Goal: Book appointment/travel/reservation: Book appointment/travel/reservation

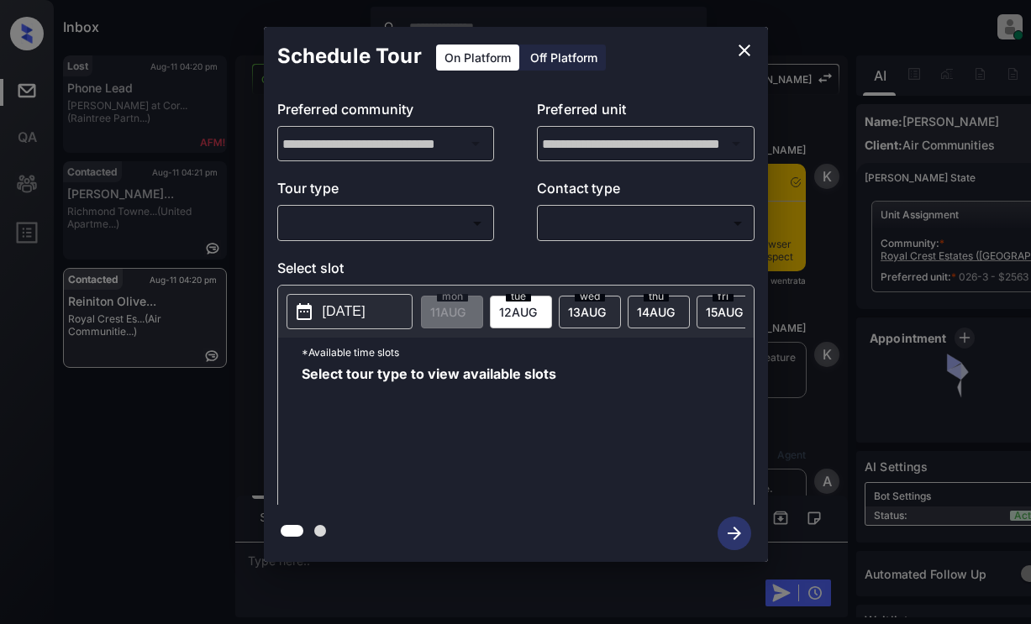
scroll to position [6423, 0]
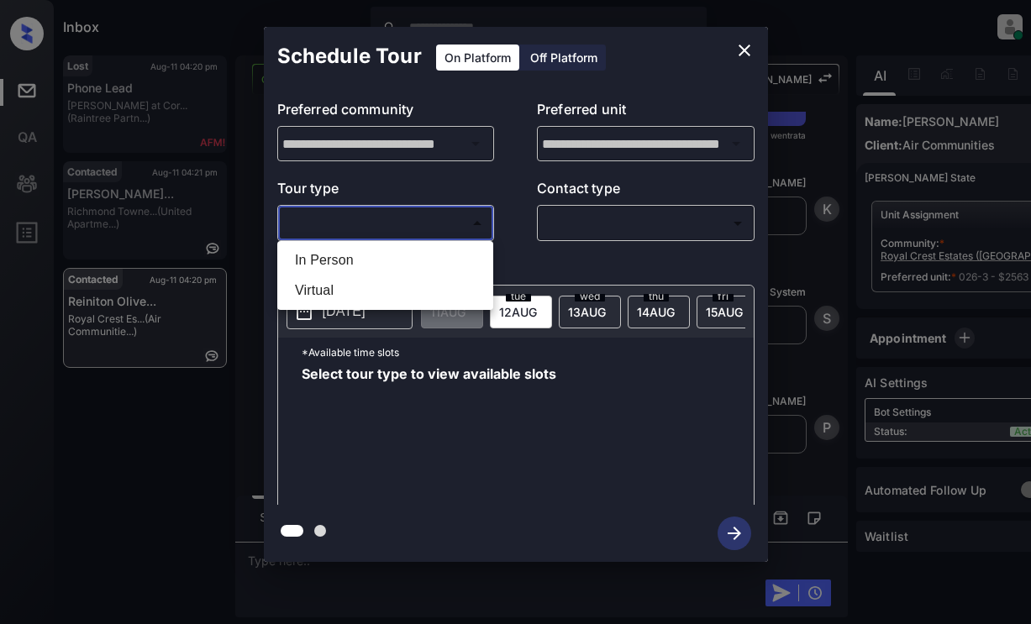
click at [371, 218] on body "Inbox Lyzzelle [PERSON_NAME] Online Set yourself offline Set yourself on break …" at bounding box center [515, 312] width 1031 height 624
click at [322, 270] on li "In Person" at bounding box center [385, 260] width 208 height 30
type input "********"
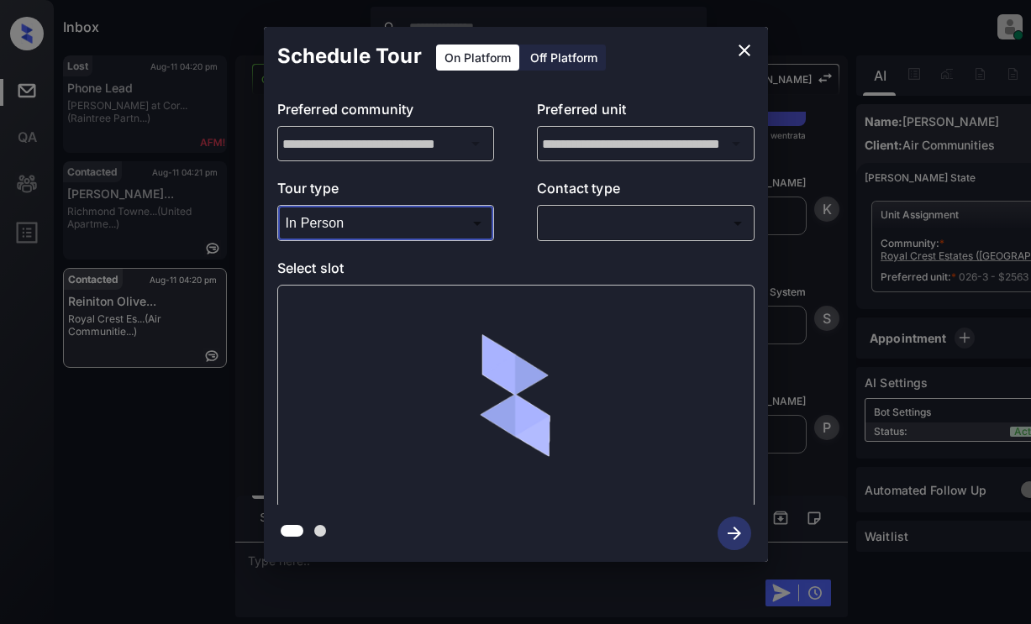
click at [580, 237] on body "Inbox Lyzzelle M. Ceralde Online Set yourself offline Set yourself on break Pro…" at bounding box center [515, 312] width 1031 height 624
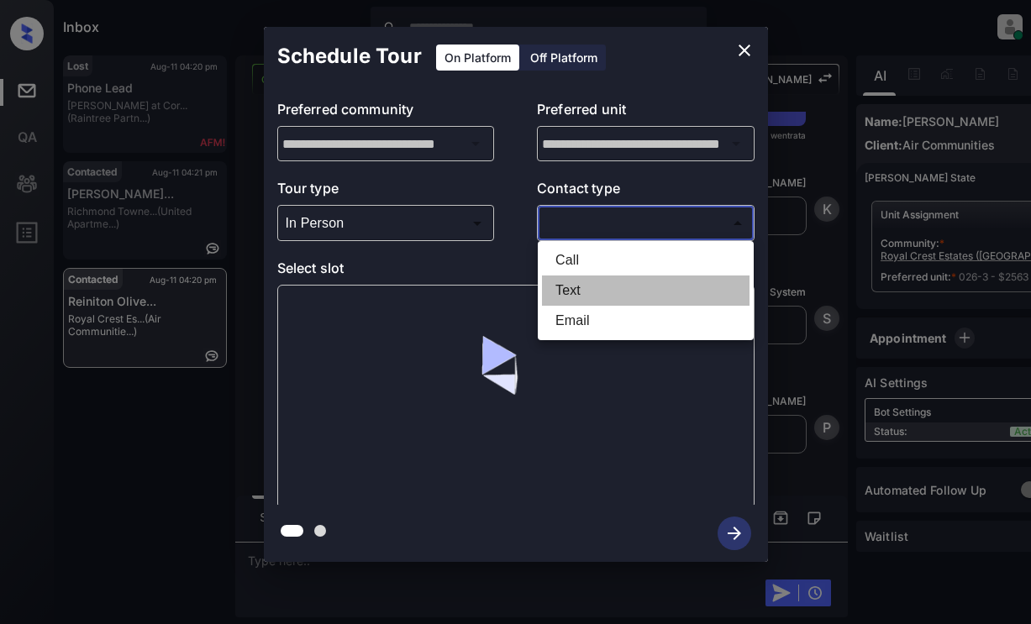
click at [568, 293] on li "Text" at bounding box center [646, 291] width 208 height 30
type input "****"
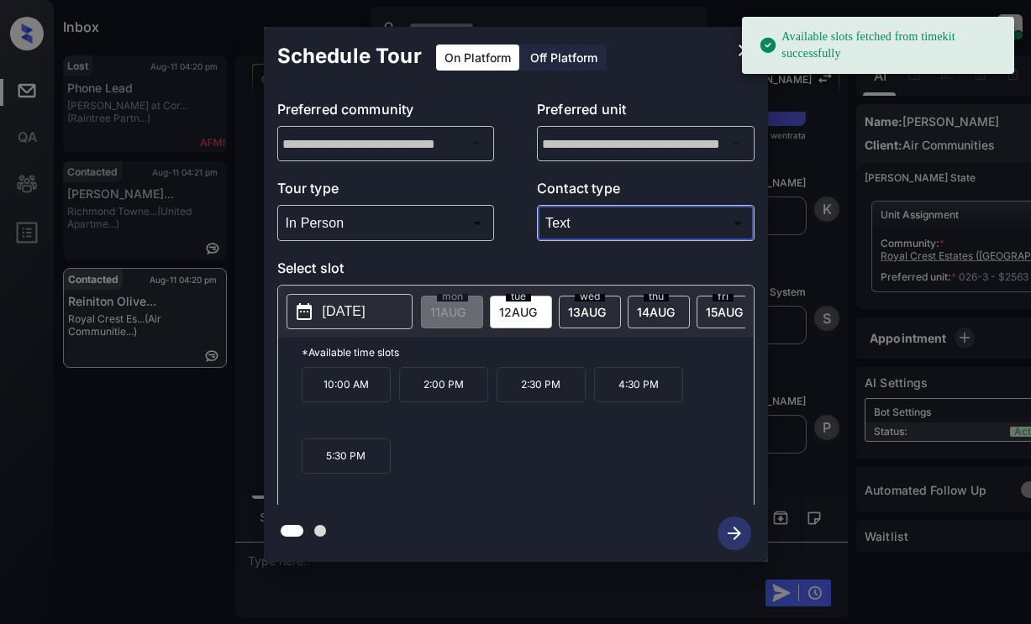
click at [359, 314] on p "2025-08-12" at bounding box center [344, 312] width 43 height 20
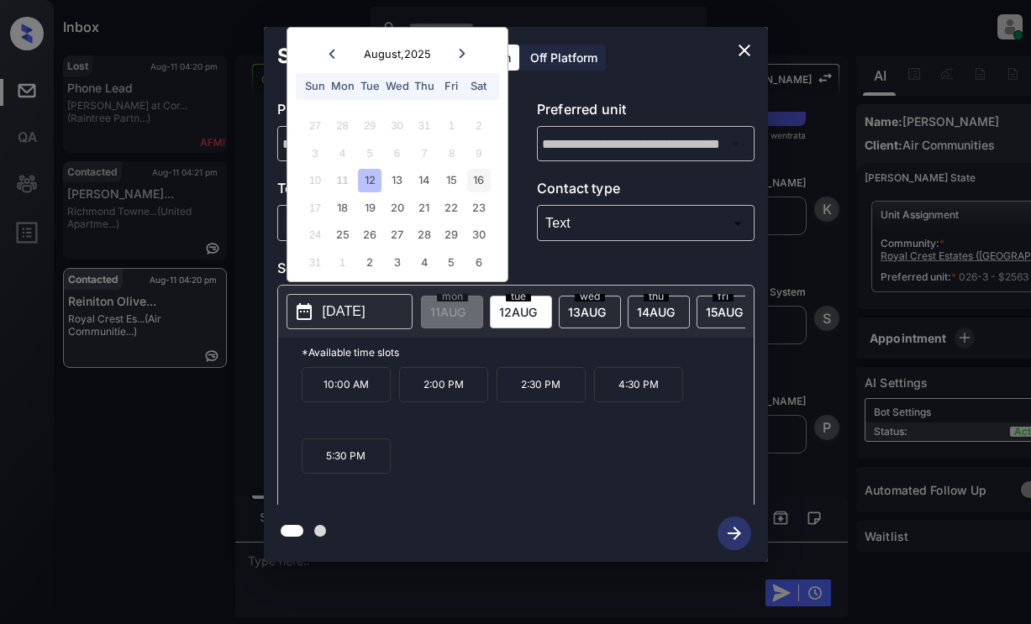
click at [484, 182] on div "16" at bounding box center [478, 180] width 23 height 23
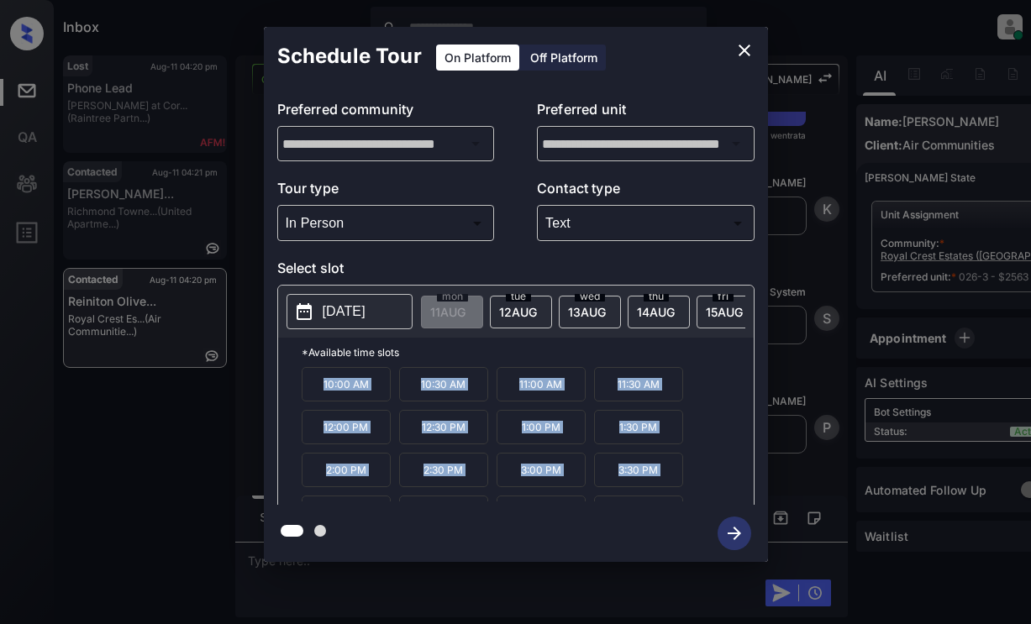
scroll to position [29, 0]
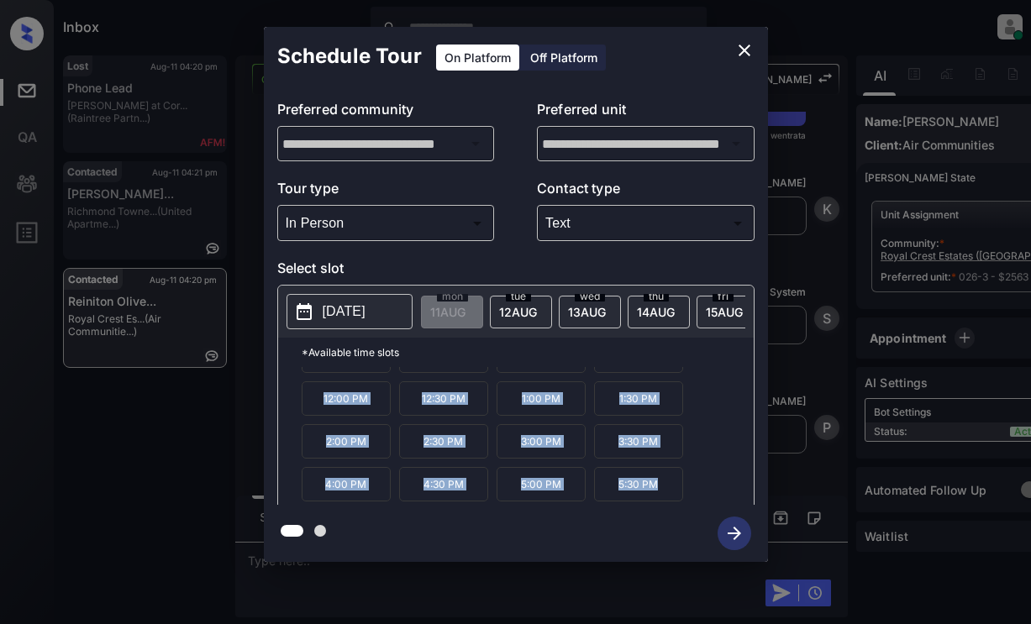
drag, startPoint x: 310, startPoint y: 388, endPoint x: 661, endPoint y: 502, distance: 369.0
click at [661, 502] on div "10:00 AM 10:30 AM 11:00 AM 11:30 AM 12:00 PM 12:30 PM 1:00 PM 1:30 PM 2:00 PM 2…" at bounding box center [528, 434] width 452 height 134
copy div "10:00 AM 10:30 AM 11:00 AM 11:30 AM 12:00 PM 12:30 PM 1:00 PM 1:30 PM 2:00 PM 2…"
click at [747, 45] on icon "close" at bounding box center [744, 50] width 20 height 20
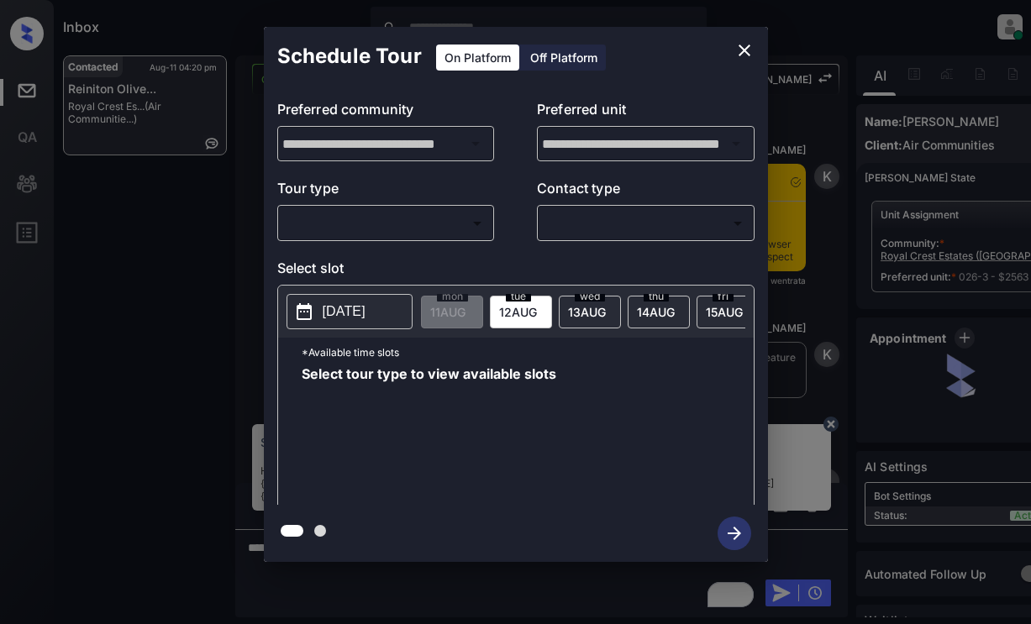
scroll to position [6675, 0]
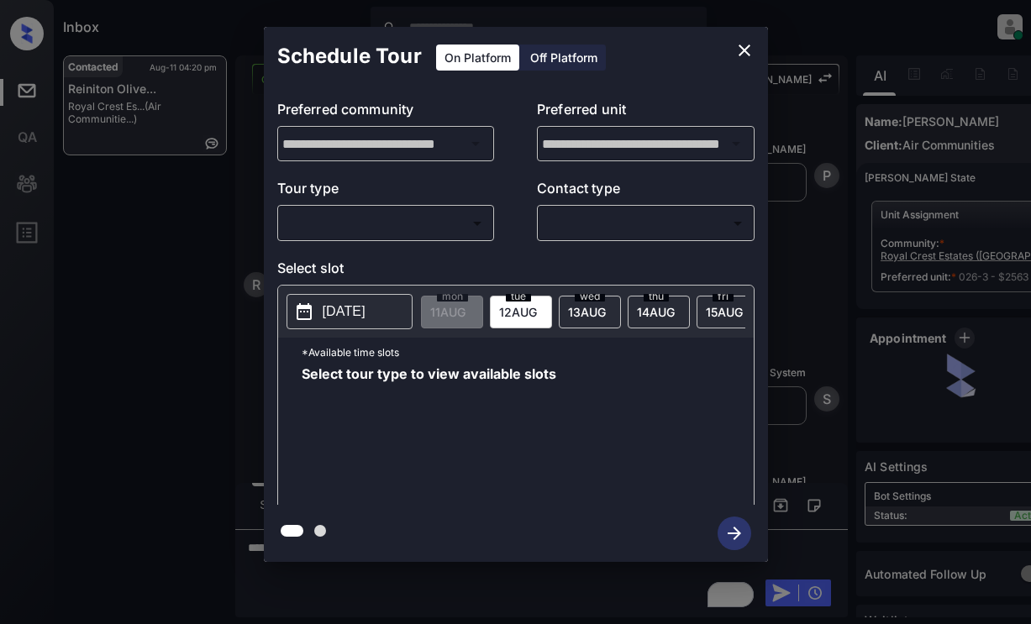
click at [376, 221] on body "Inbox Lyzzelle [PERSON_NAME] Online Set yourself offline Set yourself on break …" at bounding box center [515, 312] width 1031 height 624
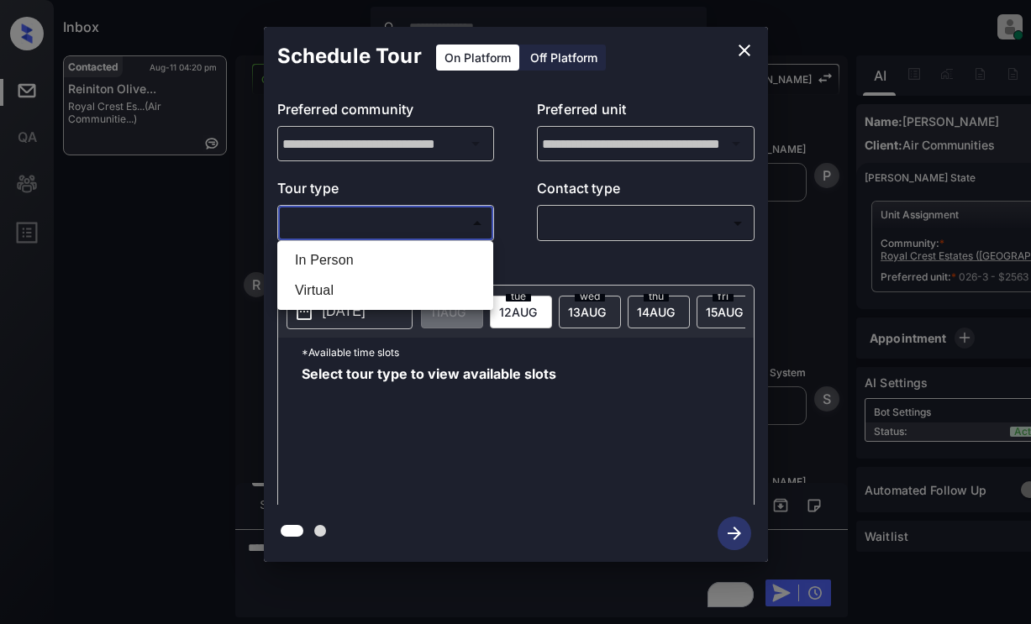
click at [336, 257] on li "In Person" at bounding box center [385, 260] width 208 height 30
type input "********"
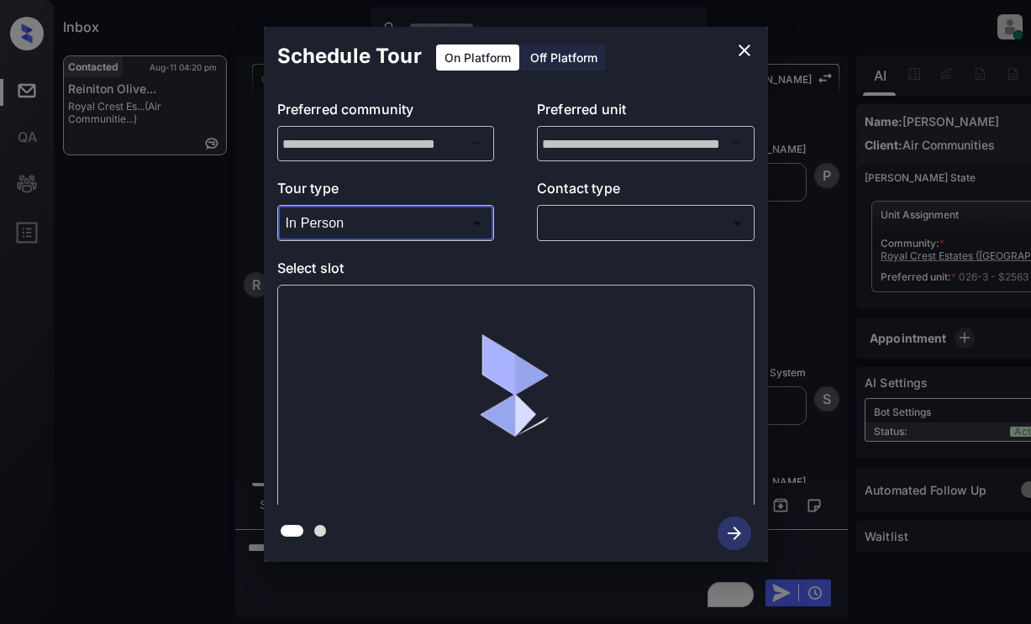
click at [609, 230] on body "Inbox Lyzzelle M. Ceralde Online Set yourself offline Set yourself on break Pro…" at bounding box center [515, 312] width 1031 height 624
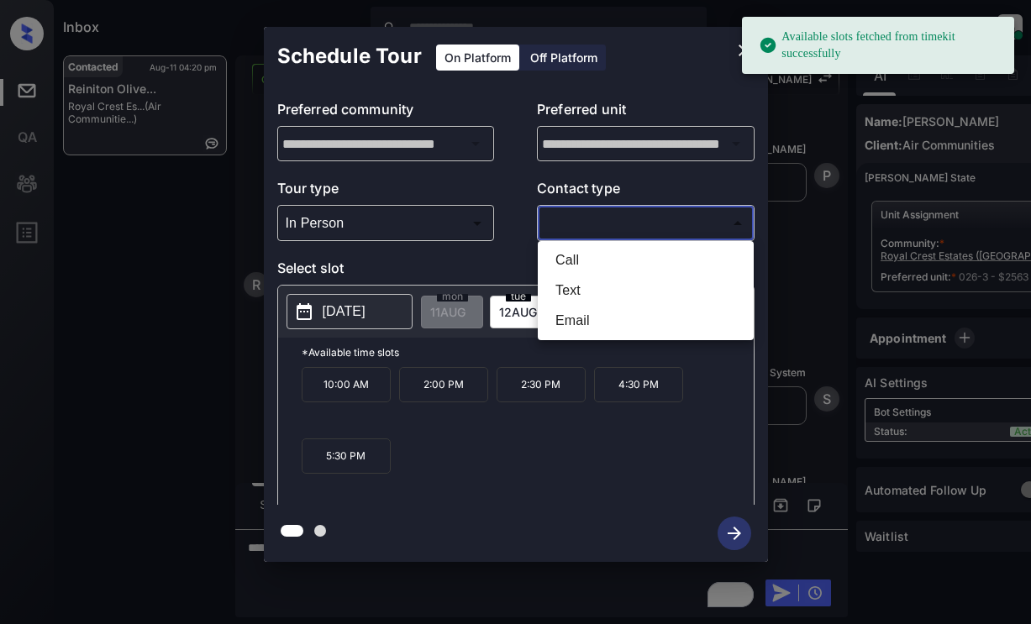
click at [564, 292] on li "Text" at bounding box center [646, 291] width 208 height 30
type input "****"
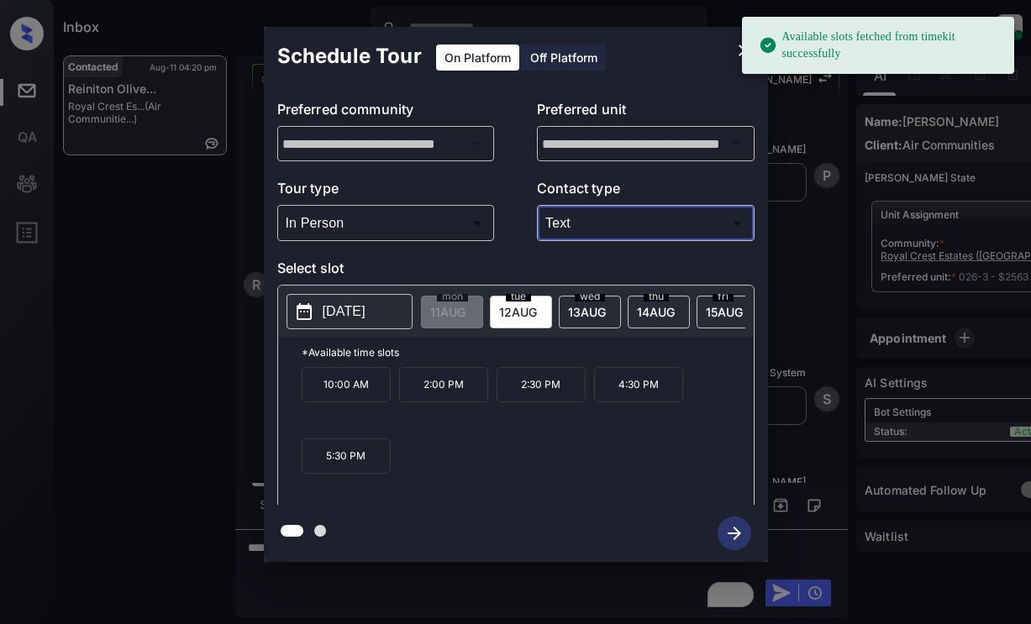
click at [339, 298] on button "[DATE]" at bounding box center [349, 311] width 126 height 35
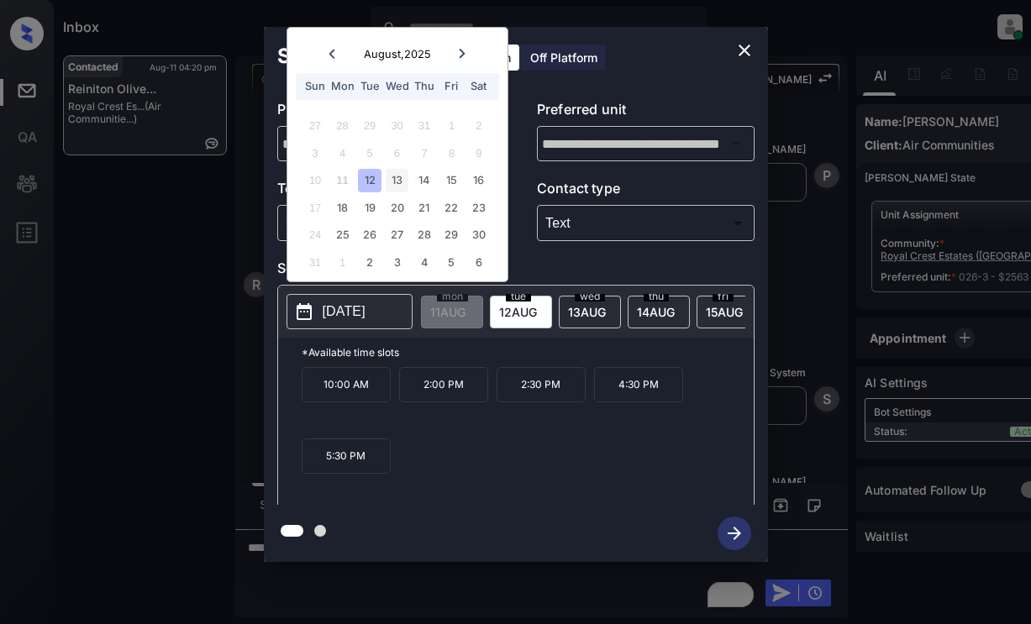
click at [402, 183] on div "13" at bounding box center [397, 180] width 23 height 23
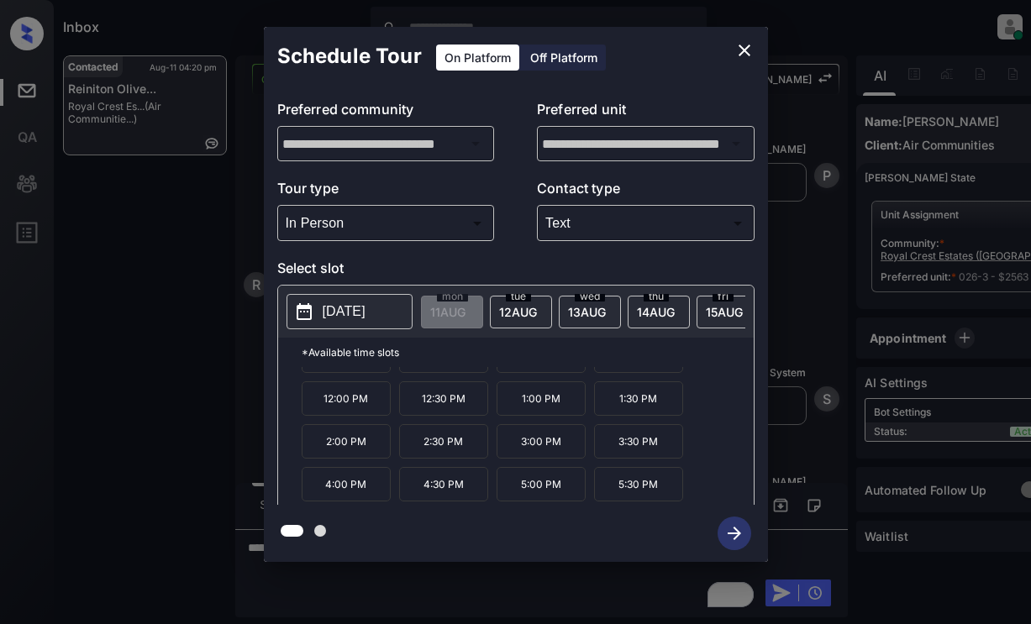
scroll to position [0, 0]
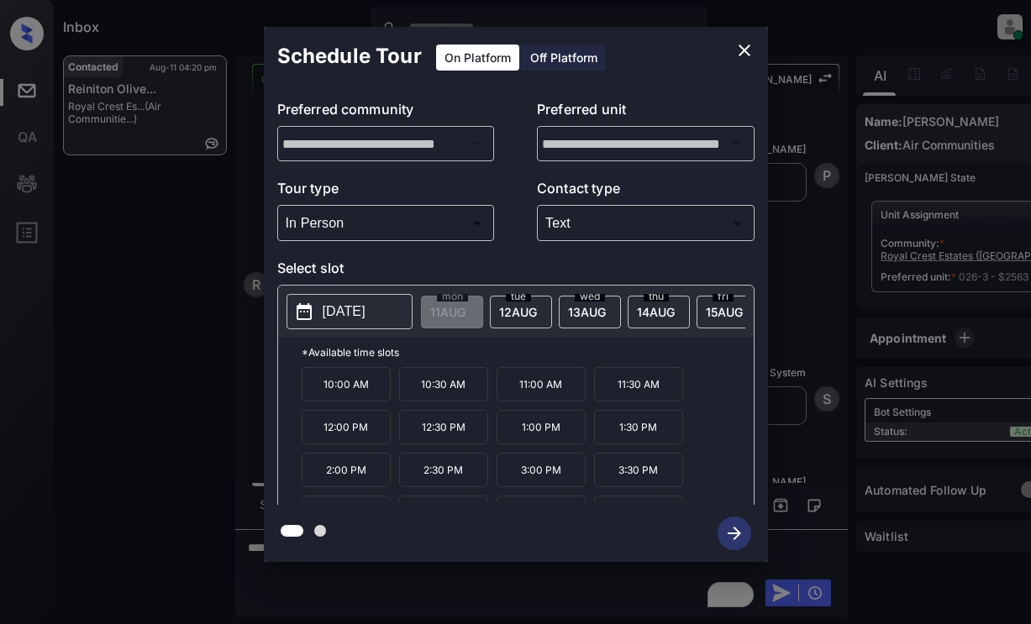
click at [465, 305] on span "12 AUG" at bounding box center [447, 312] width 35 height 14
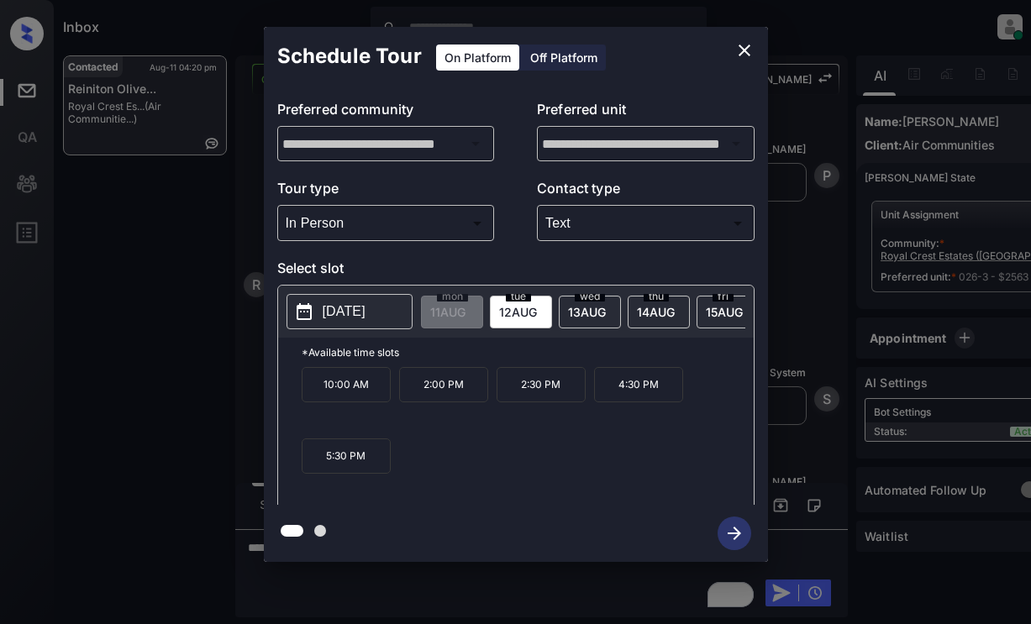
click at [465, 311] on span "13 AUG" at bounding box center [447, 312] width 35 height 14
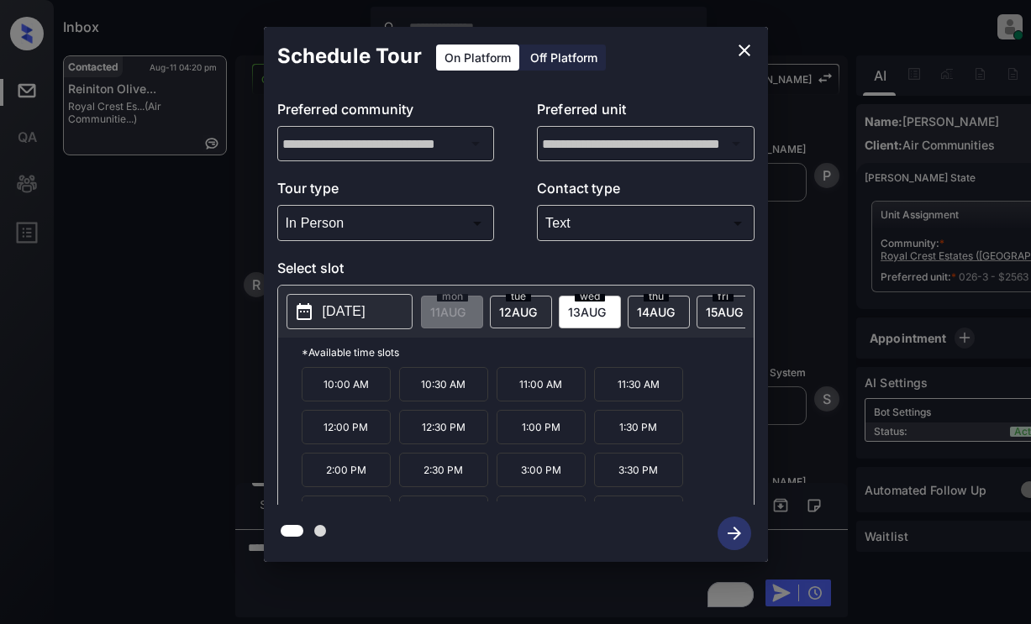
click at [465, 308] on span "14 AUG" at bounding box center [447, 312] width 35 height 14
click at [743, 48] on icon "close" at bounding box center [744, 50] width 20 height 20
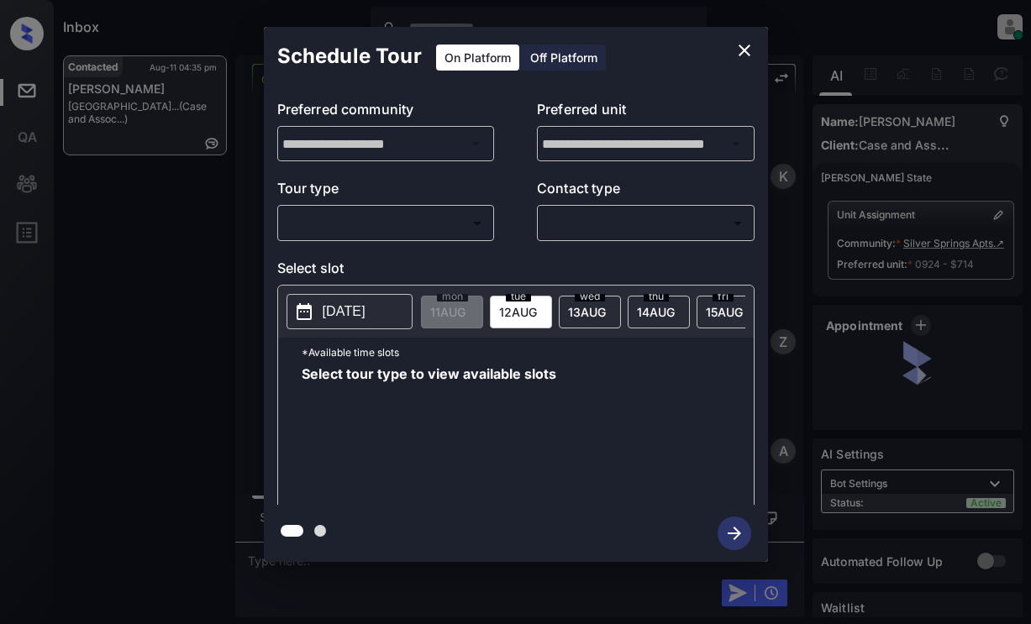
scroll to position [3974, 0]
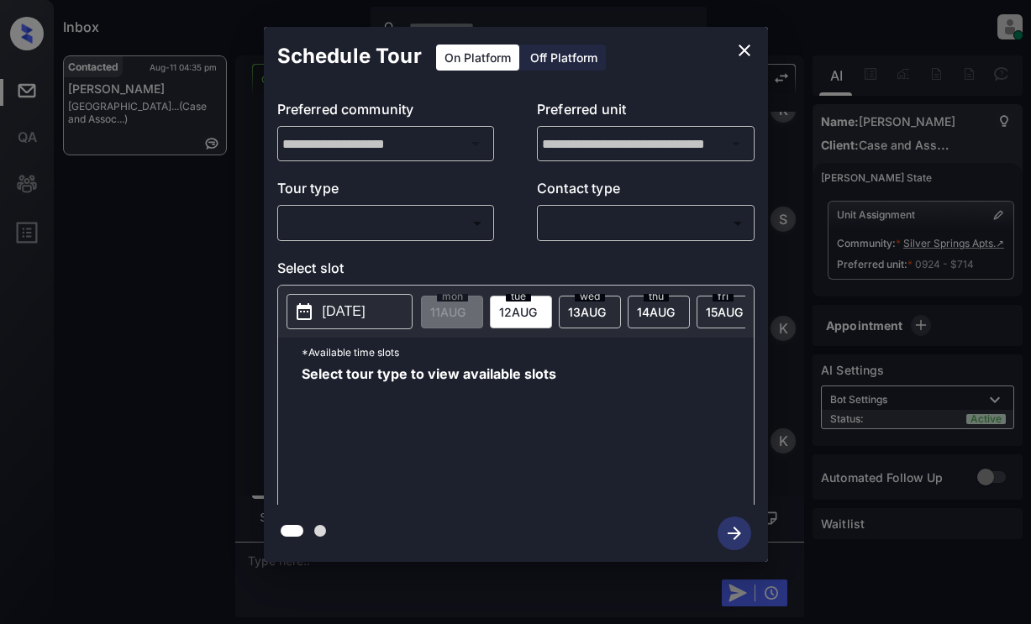
click at [377, 216] on body "Inbox Lyzzelle M. Ceralde Online Set yourself offline Set yourself on break Pro…" at bounding box center [515, 312] width 1031 height 624
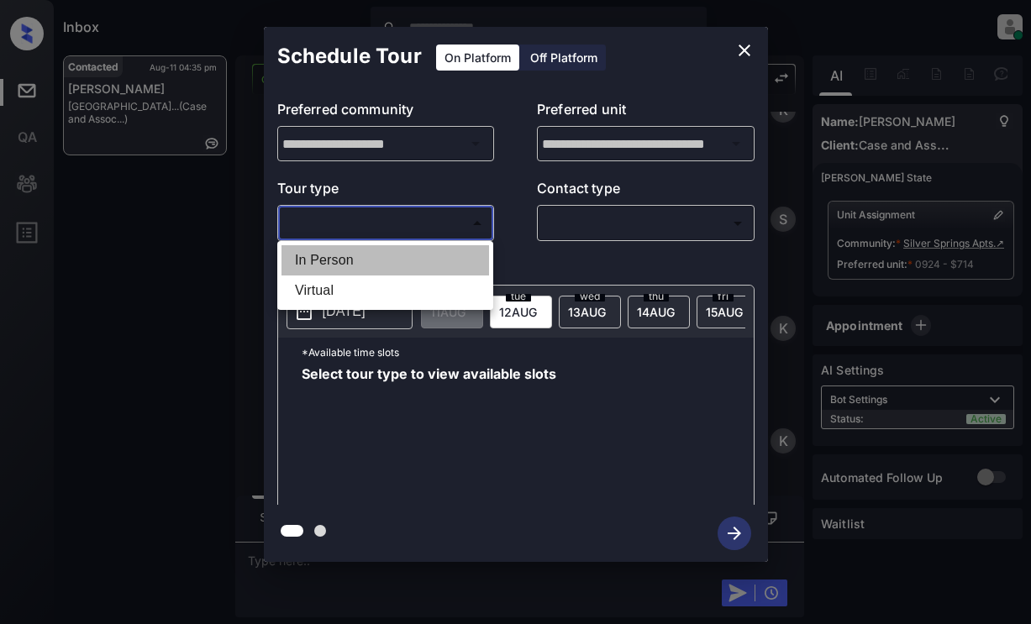
drag, startPoint x: 349, startPoint y: 257, endPoint x: 361, endPoint y: 259, distance: 12.7
click at [348, 260] on li "In Person" at bounding box center [385, 260] width 208 height 30
type input "********"
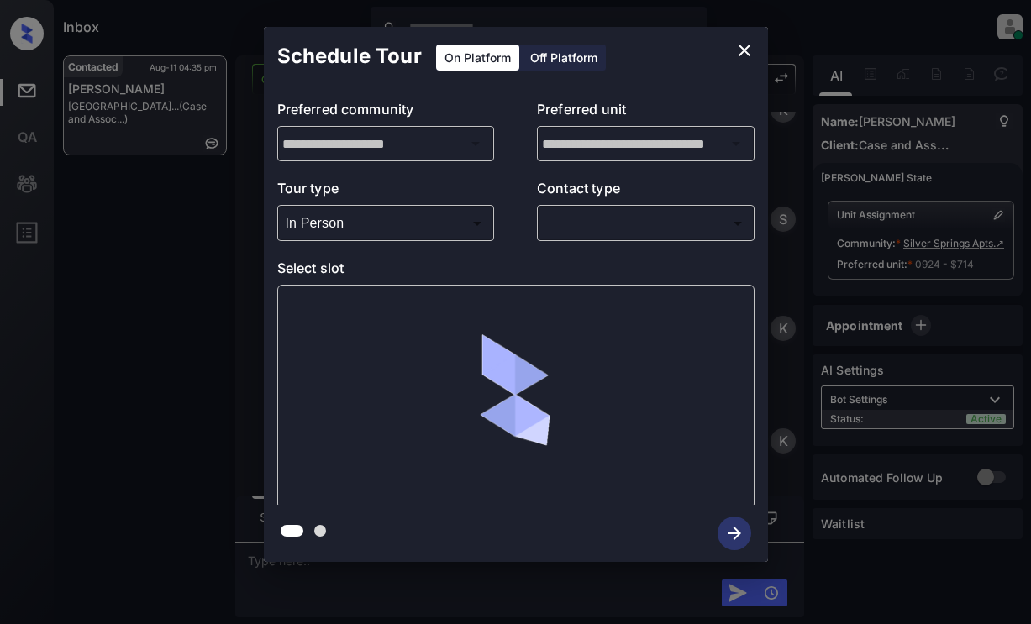
drag, startPoint x: 582, startPoint y: 243, endPoint x: 641, endPoint y: 240, distance: 58.9
click at [595, 243] on div "**********" at bounding box center [516, 295] width 504 height 419
click at [641, 240] on div "​ ​" at bounding box center [646, 223] width 218 height 36
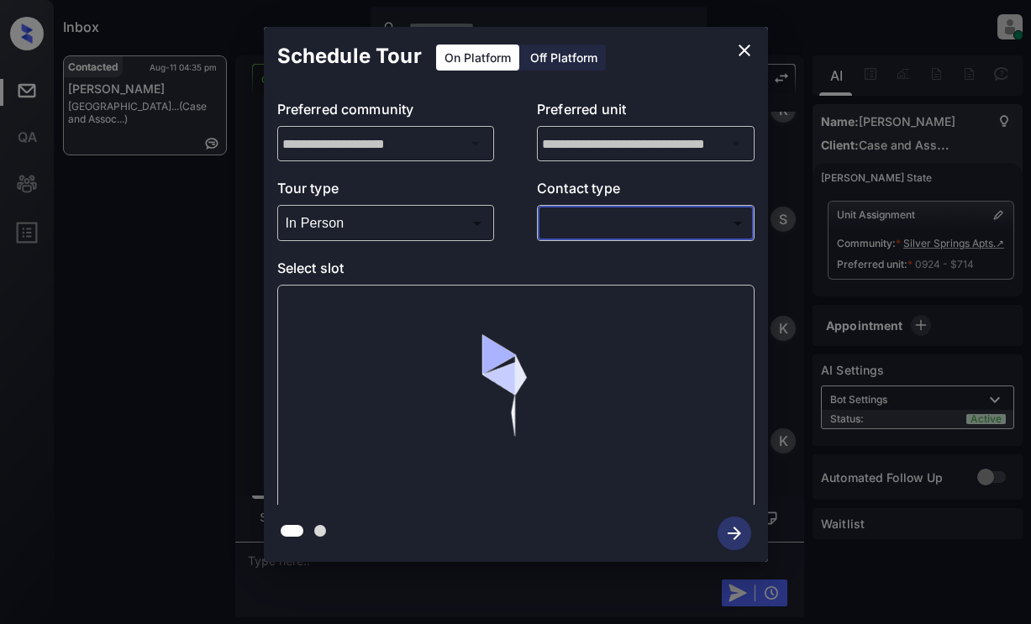
click at [626, 226] on body "Inbox Lyzzelle M. Ceralde Online Set yourself offline Set yourself on break Pro…" at bounding box center [515, 312] width 1031 height 624
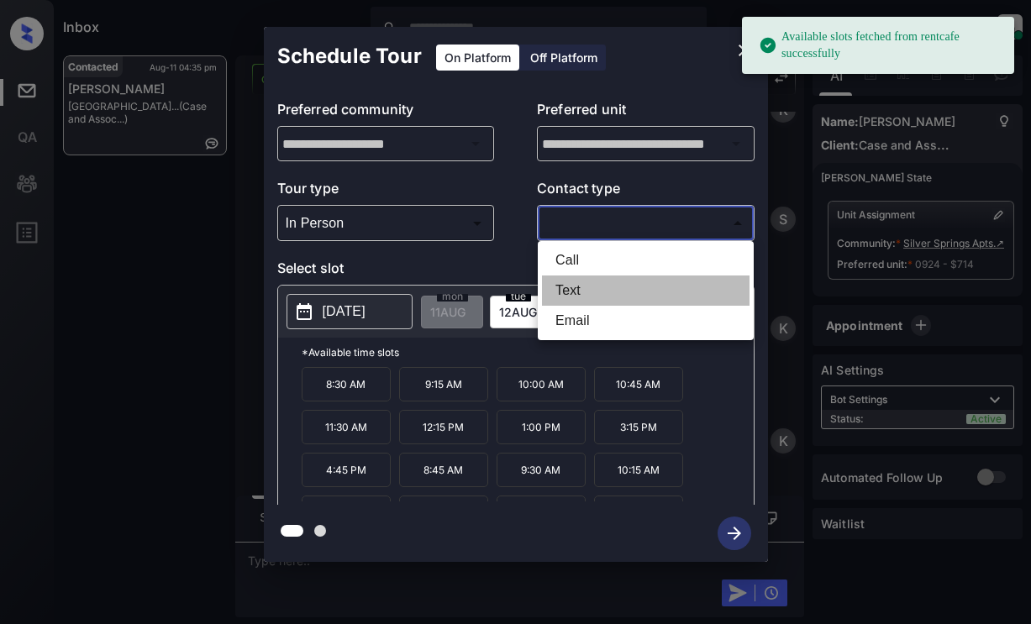
click at [561, 292] on li "Text" at bounding box center [646, 291] width 208 height 30
type input "****"
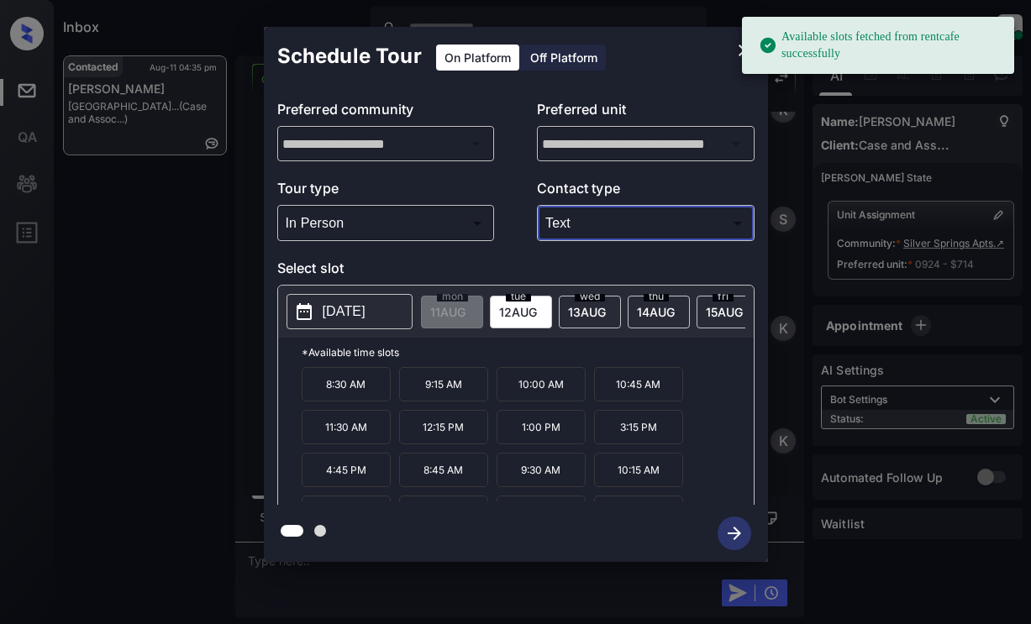
click at [348, 315] on p "[DATE]" at bounding box center [344, 312] width 43 height 20
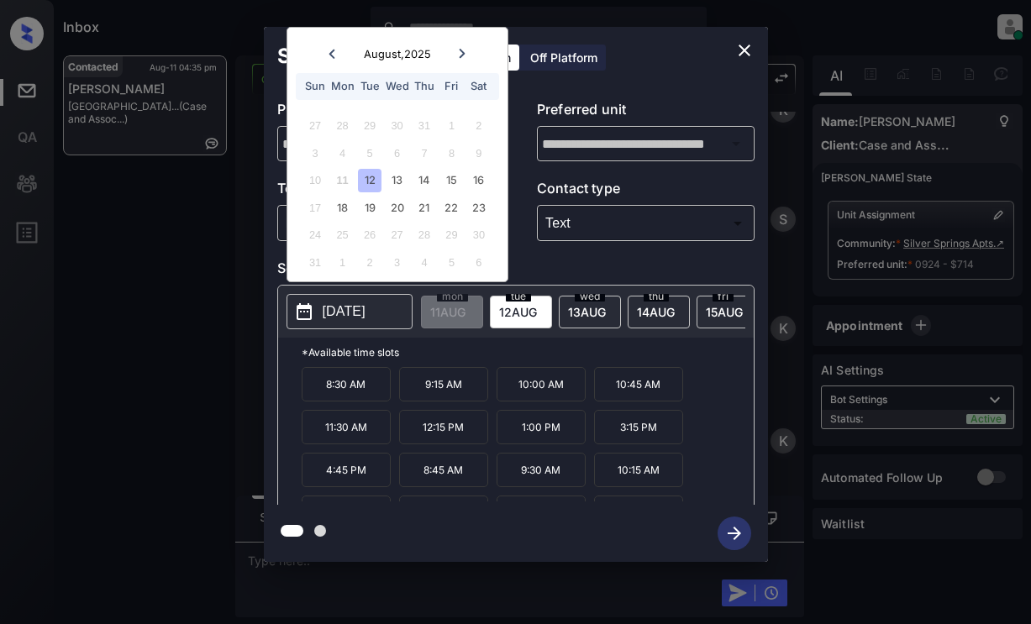
click at [370, 183] on div "12" at bounding box center [369, 180] width 23 height 23
click at [740, 53] on icon "close" at bounding box center [744, 50] width 20 height 20
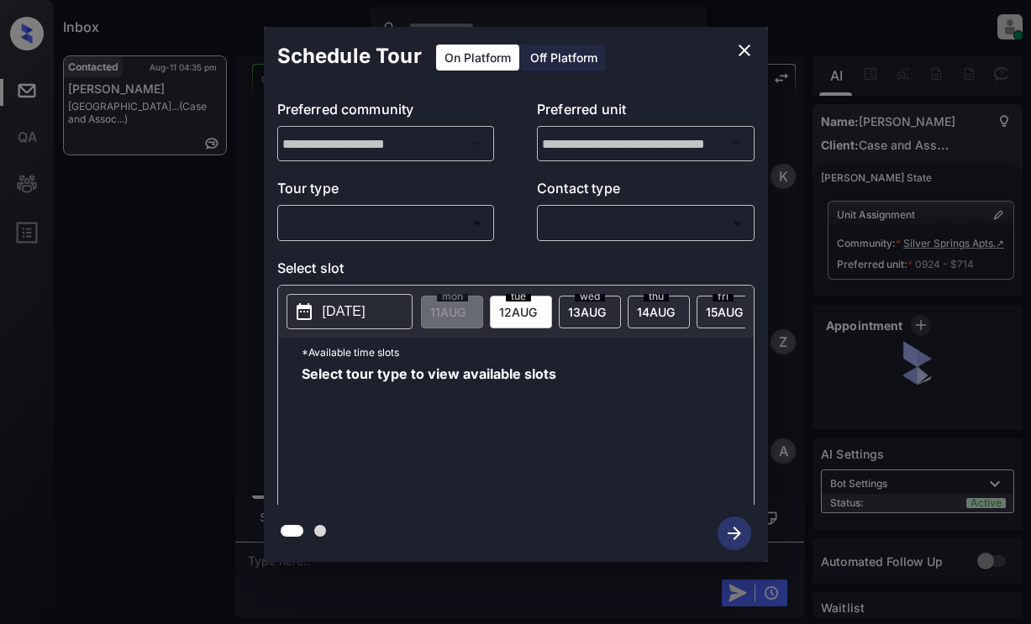
scroll to position [3974, 0]
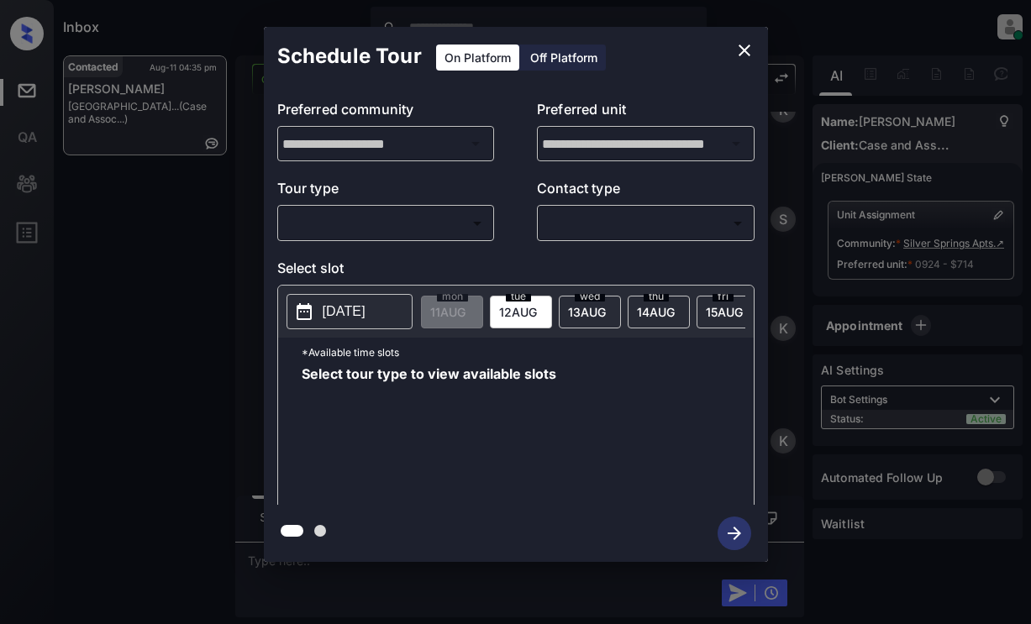
click at [399, 229] on body "Inbox Lyzzelle M. Ceralde Online Set yourself offline Set yourself on break Pro…" at bounding box center [515, 312] width 1031 height 624
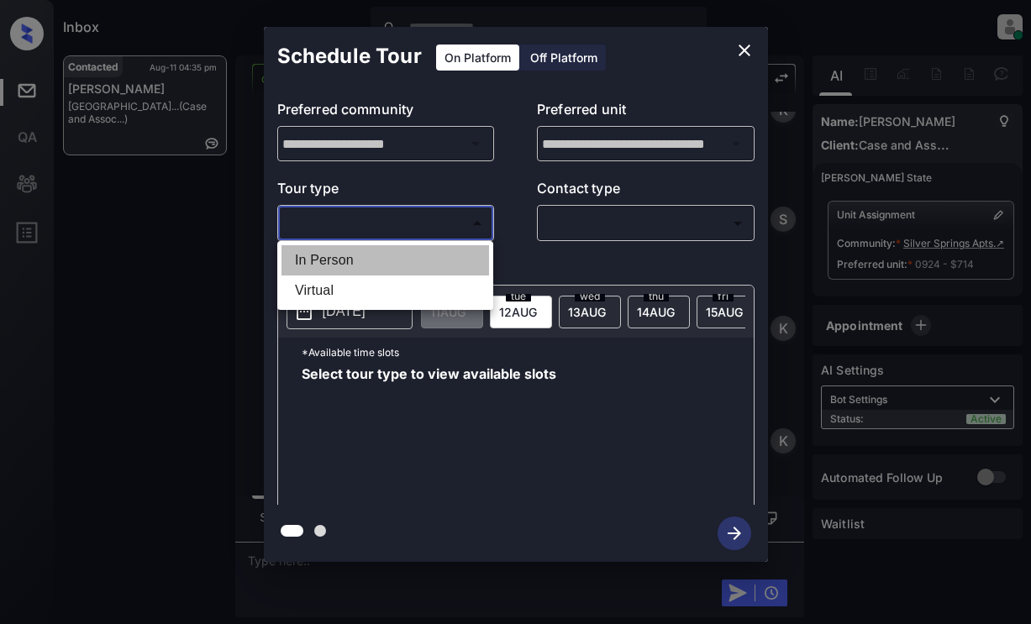
drag, startPoint x: 333, startPoint y: 254, endPoint x: 519, endPoint y: 234, distance: 187.5
click at [337, 254] on li "In Person" at bounding box center [385, 260] width 208 height 30
type input "********"
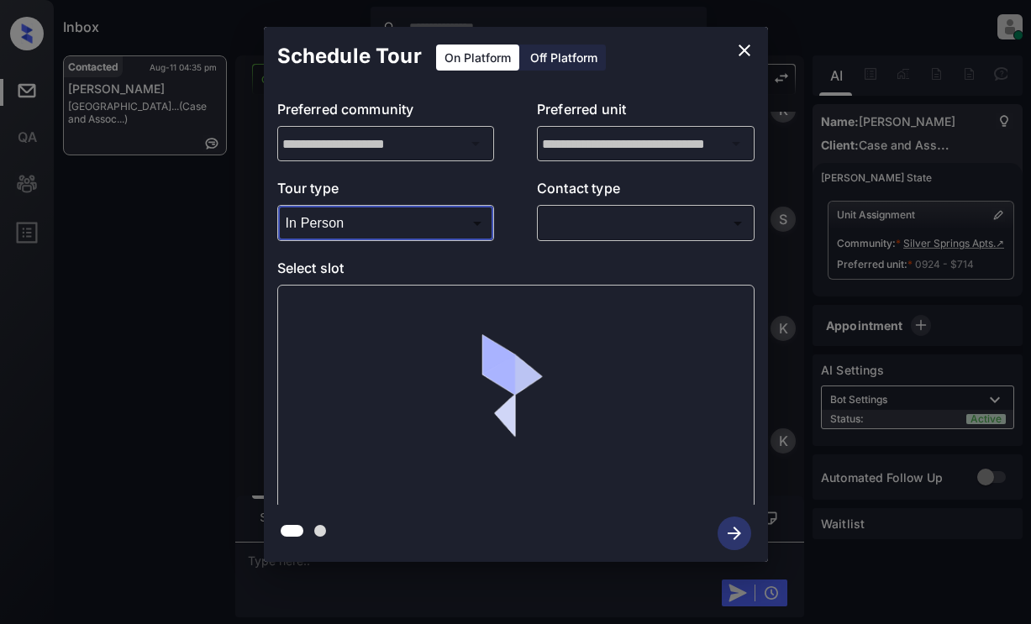
click at [581, 225] on body "Inbox Lyzzelle M. Ceralde Online Set yourself offline Set yourself on break Pro…" at bounding box center [515, 312] width 1031 height 624
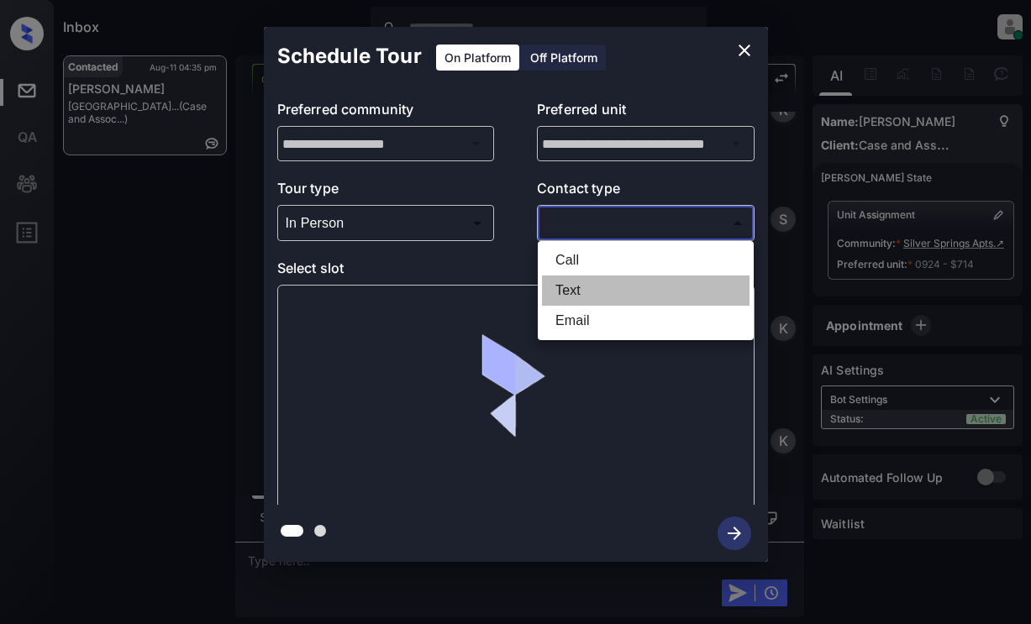
click at [573, 292] on li "Text" at bounding box center [646, 291] width 208 height 30
type input "****"
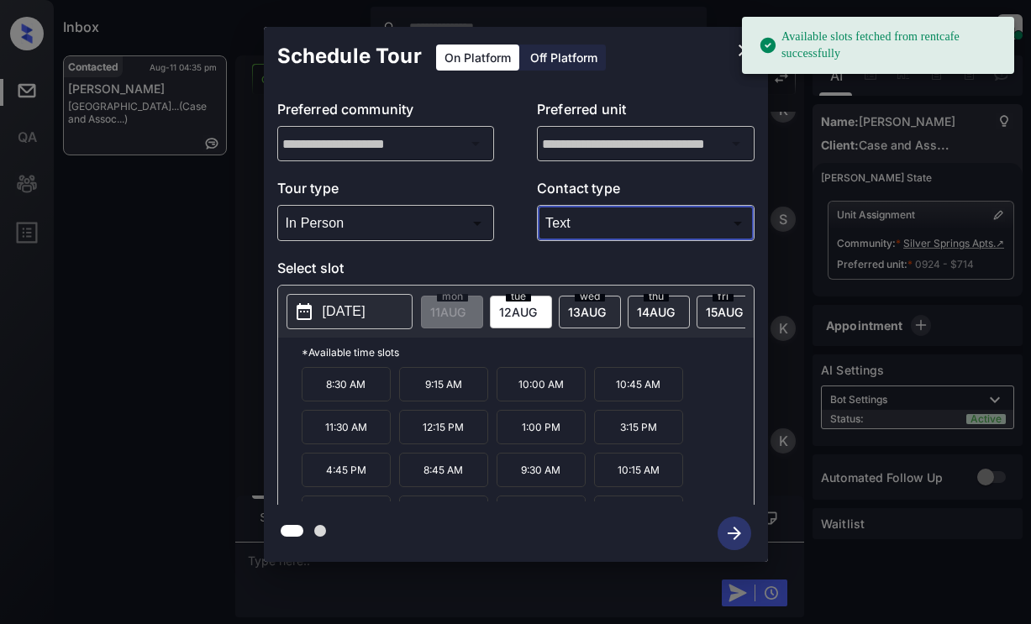
click at [356, 312] on p "[DATE]" at bounding box center [344, 312] width 43 height 20
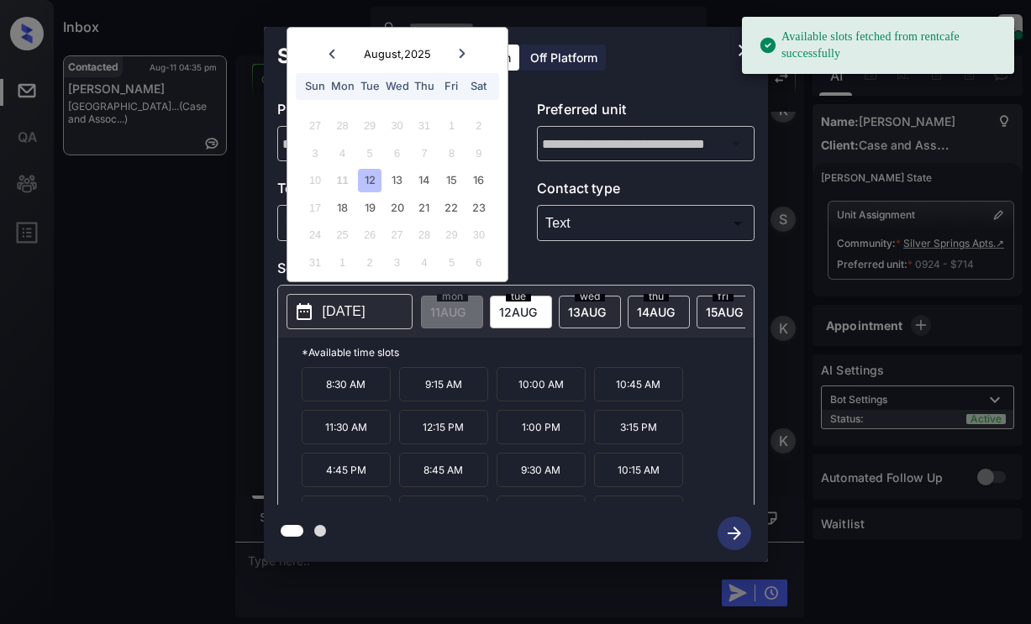
drag, startPoint x: 371, startPoint y: 183, endPoint x: 363, endPoint y: 223, distance: 41.2
click at [371, 182] on div "12" at bounding box center [369, 180] width 23 height 23
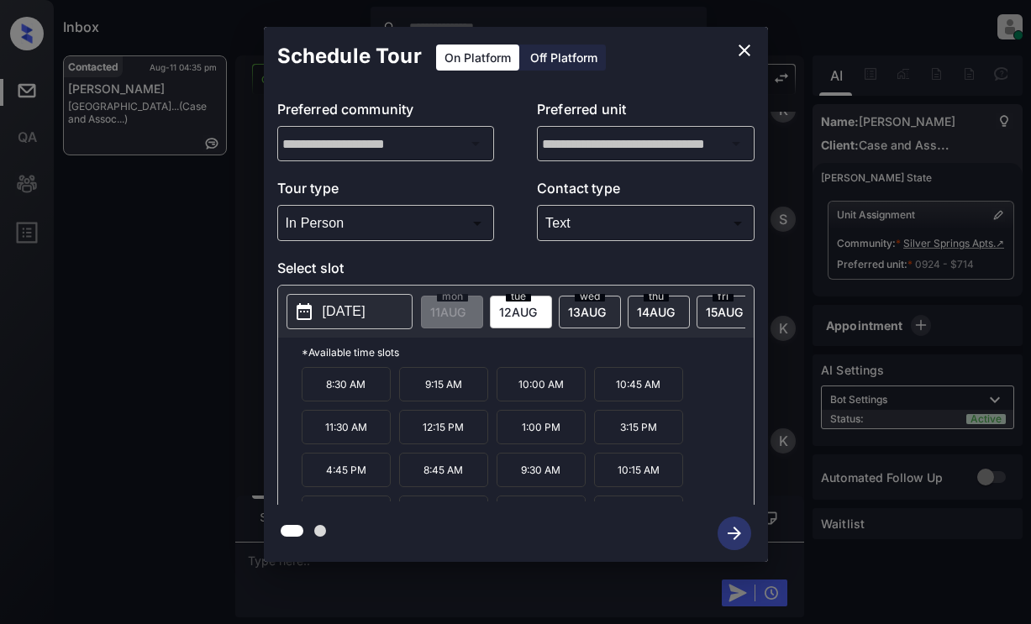
click at [555, 401] on p "10:00 AM" at bounding box center [540, 384] width 89 height 34
click at [742, 530] on icon "button" at bounding box center [734, 534] width 34 height 34
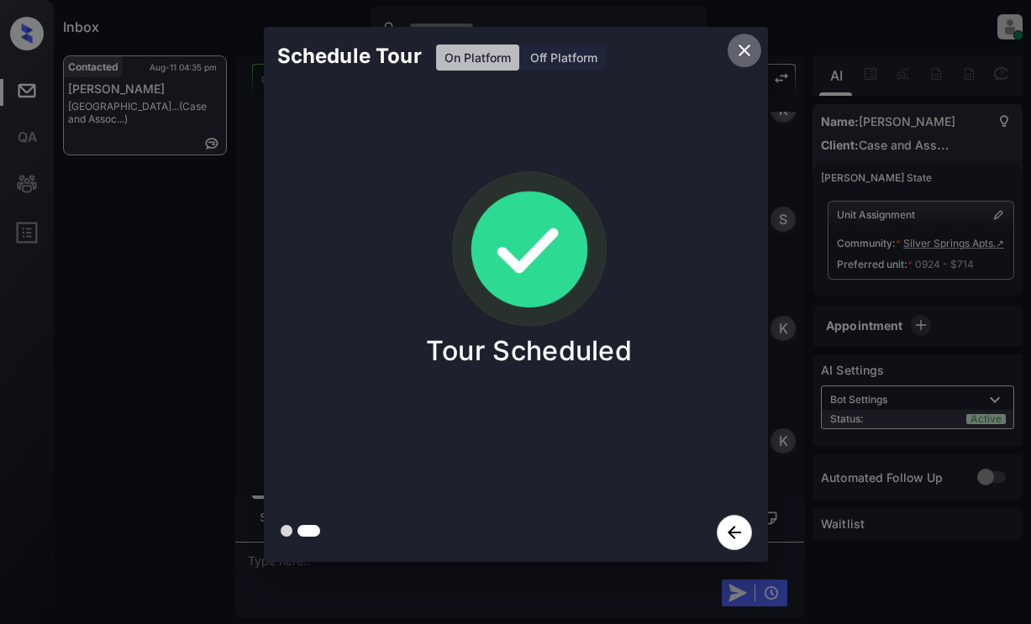
click at [743, 55] on icon "close" at bounding box center [744, 50] width 20 height 20
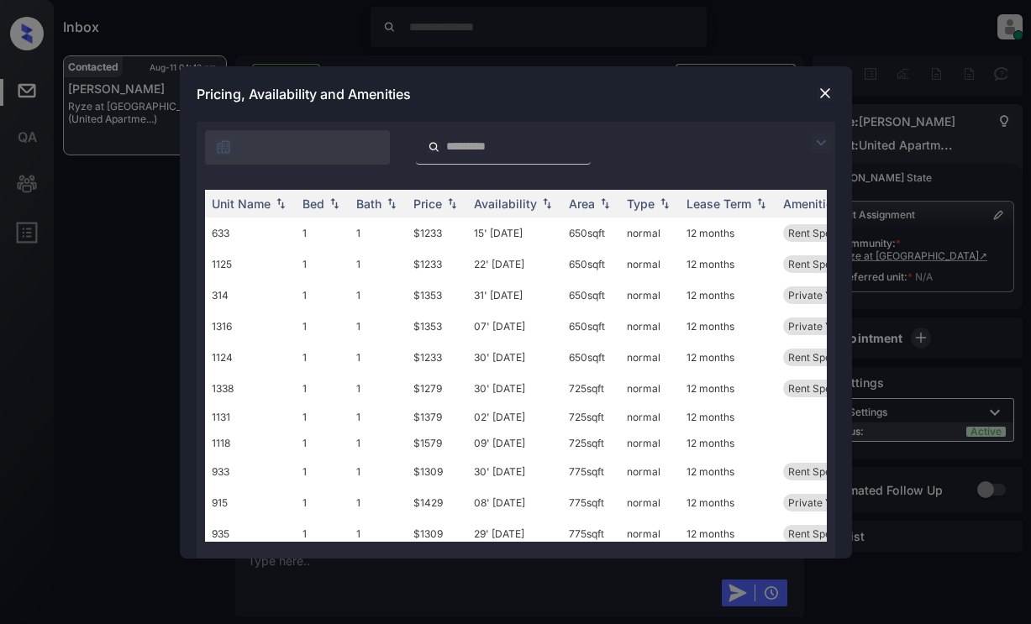
scroll to position [3403, 0]
click at [824, 92] on img at bounding box center [825, 93] width 17 height 17
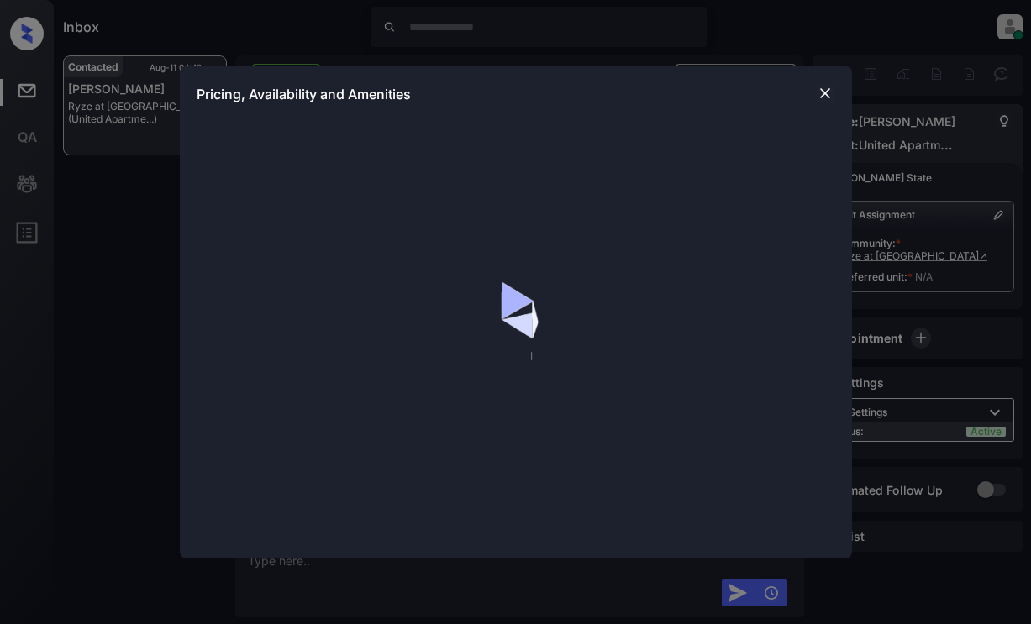
scroll to position [3319, 0]
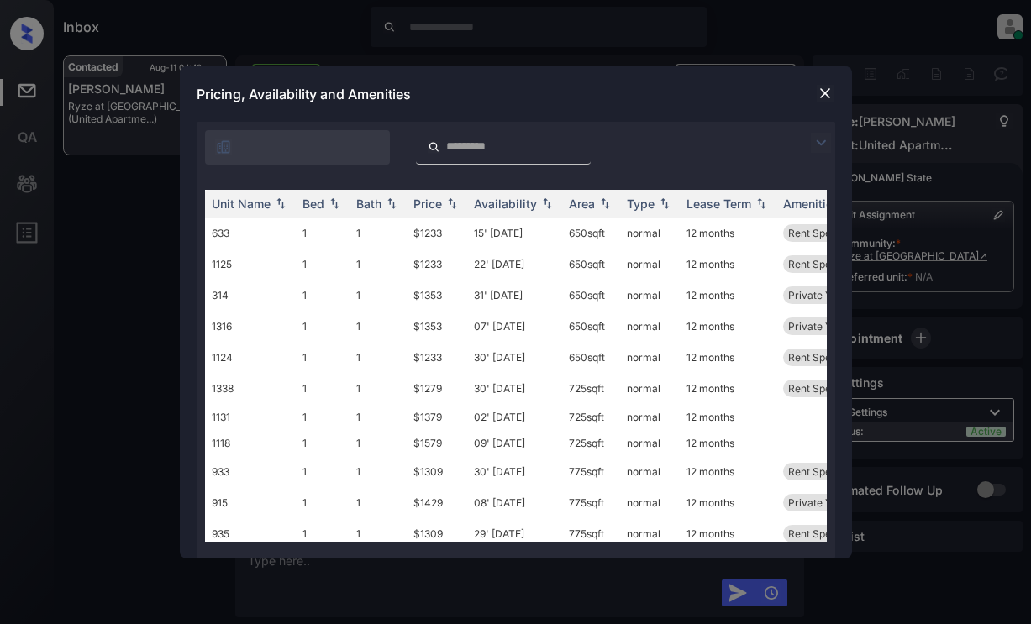
click at [832, 143] on div at bounding box center [825, 143] width 20 height 20
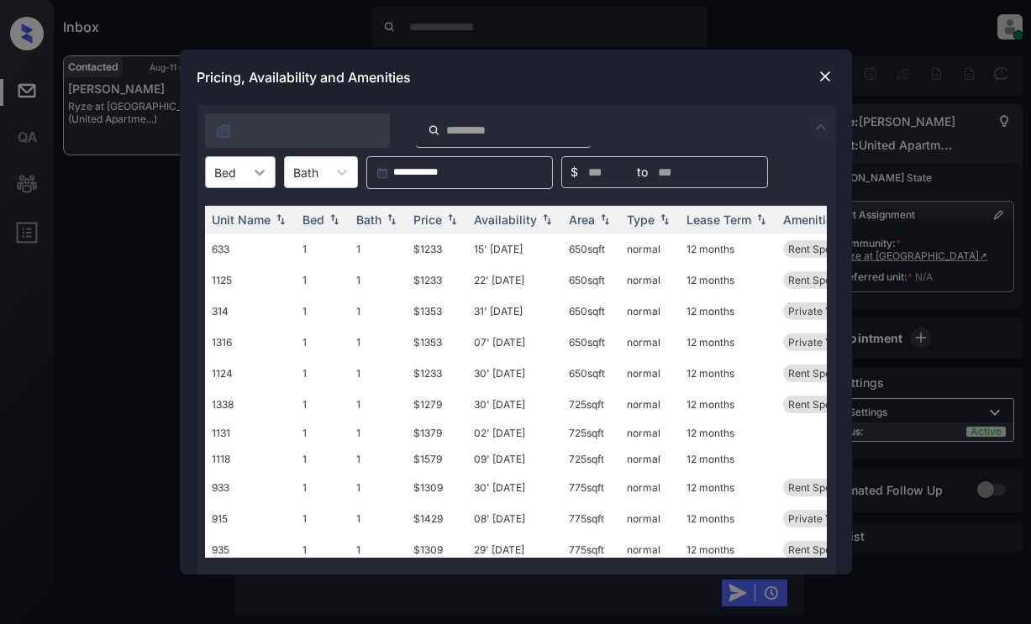
click at [261, 176] on icon at bounding box center [259, 172] width 17 height 17
drag, startPoint x: 232, startPoint y: 213, endPoint x: 282, endPoint y: 214, distance: 50.4
click at [238, 213] on div "1" at bounding box center [240, 213] width 71 height 30
click at [425, 214] on div "Price" at bounding box center [427, 220] width 29 height 14
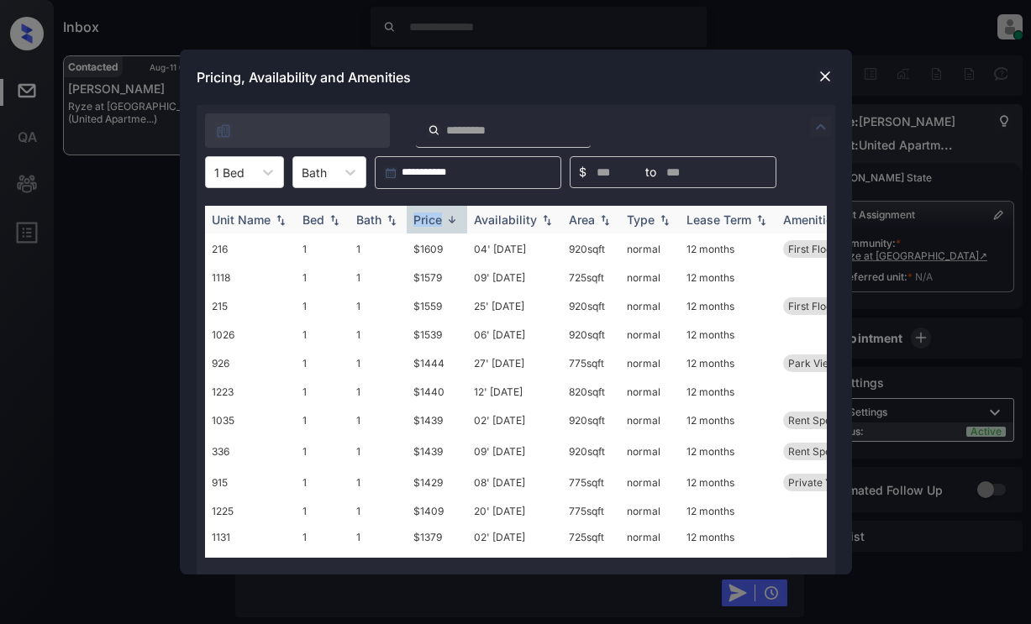
drag, startPoint x: 426, startPoint y: 214, endPoint x: 440, endPoint y: 214, distance: 14.3
click at [428, 214] on div "Price" at bounding box center [427, 220] width 29 height 14
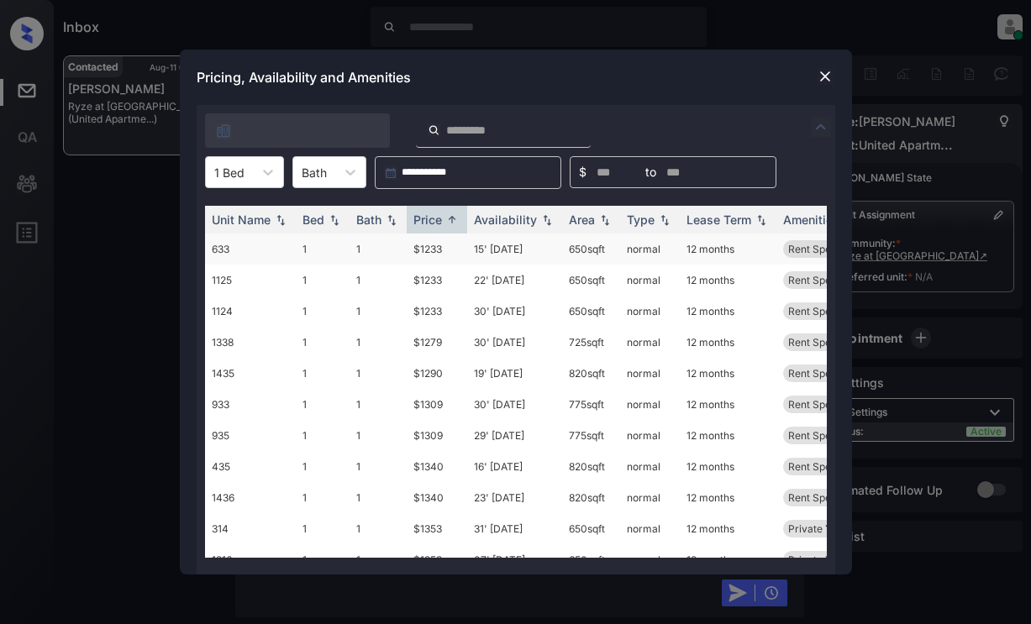
click at [428, 250] on td "$1233" at bounding box center [437, 249] width 60 height 31
click at [430, 248] on td "$1233" at bounding box center [437, 249] width 60 height 31
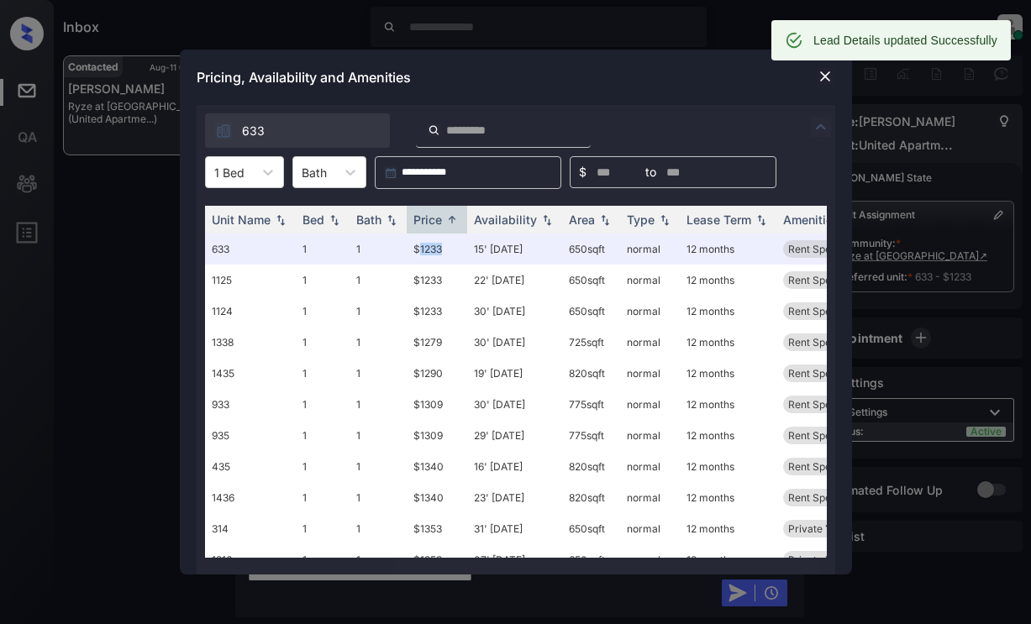
click at [817, 77] on img at bounding box center [825, 76] width 17 height 17
